Goal: Transaction & Acquisition: Purchase product/service

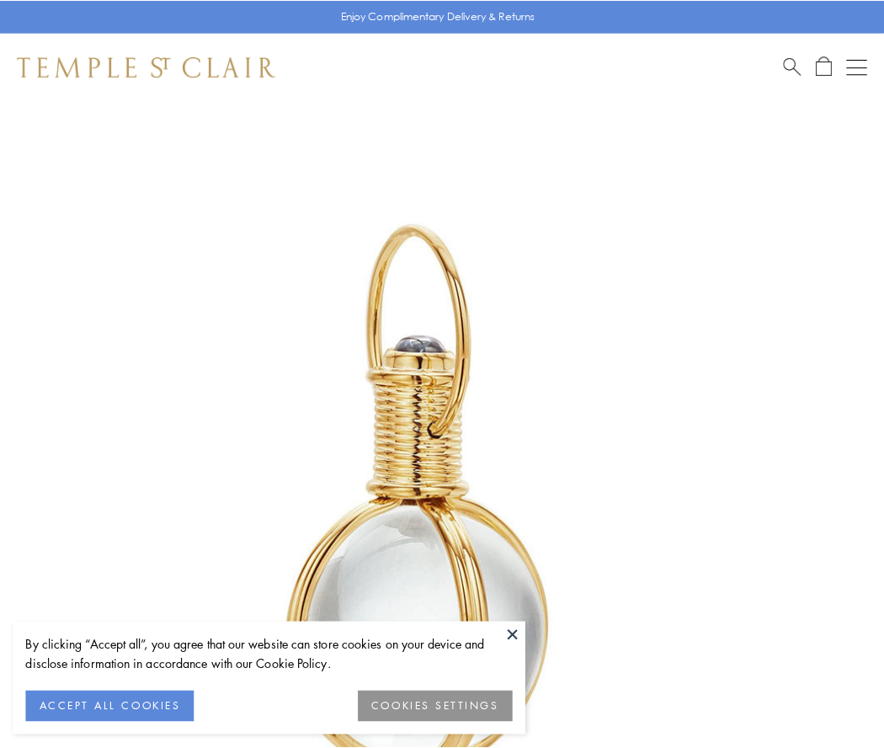
scroll to position [439, 0]
